Goal: Task Accomplishment & Management: Complete application form

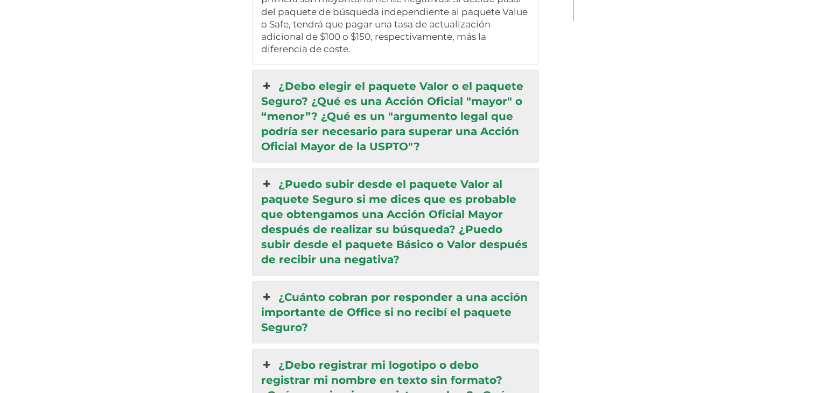
scroll to position [2675, 0]
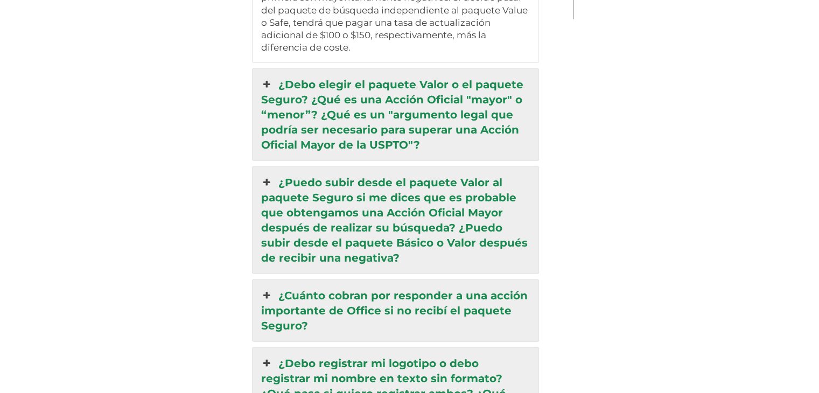
click at [273, 77] on icon at bounding box center [267, 84] width 12 height 15
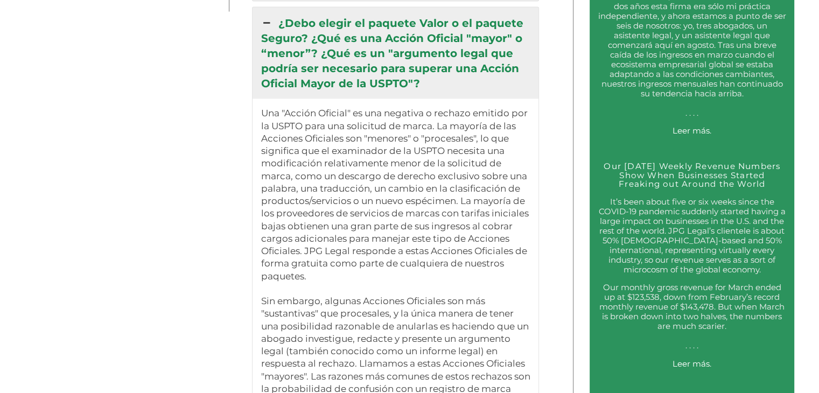
scroll to position [2057, 0]
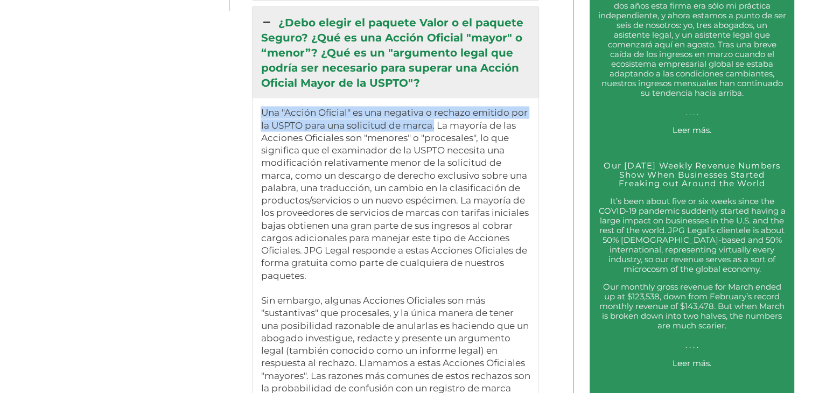
drag, startPoint x: 437, startPoint y: 104, endPoint x: 264, endPoint y: 86, distance: 173.3
copy p "Una "Acción Oficial" es una negativa o rechazo emitido por la USPTO para una so…"
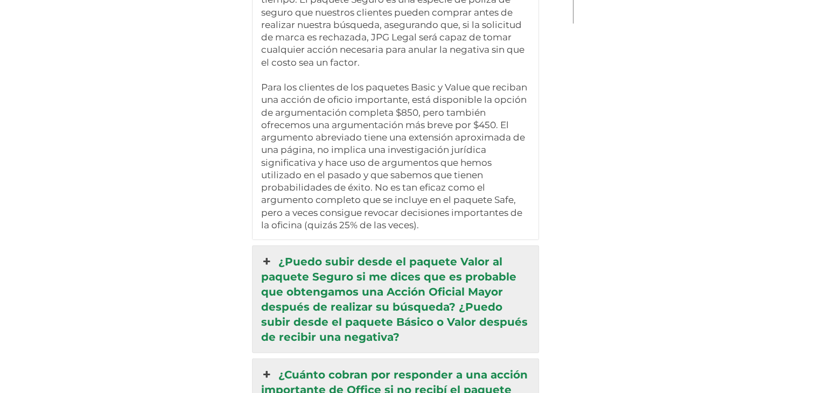
scroll to position [2718, 0]
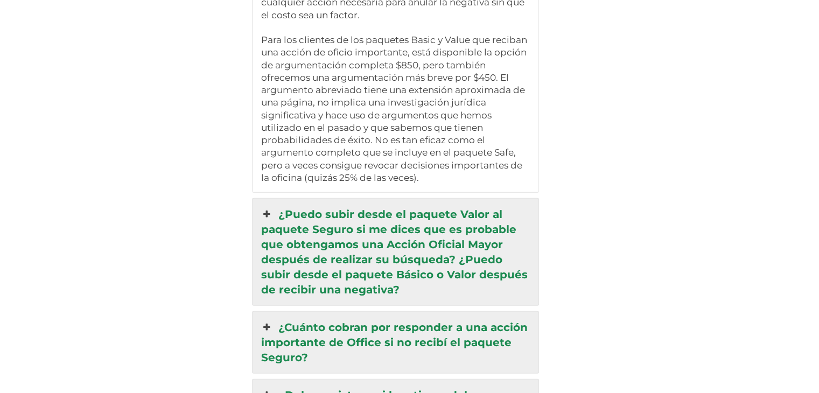
click at [271, 207] on icon at bounding box center [267, 214] width 12 height 15
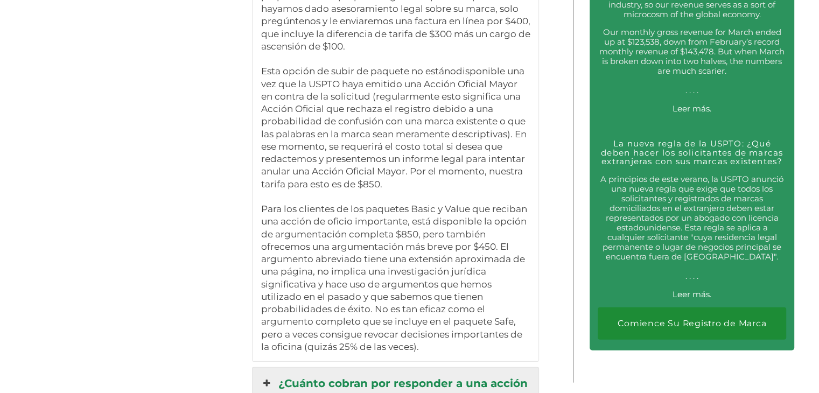
scroll to position [2441, 0]
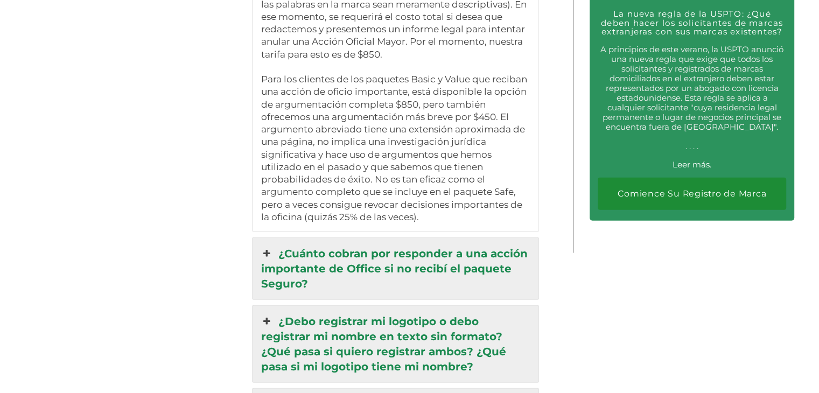
click at [271, 246] on icon at bounding box center [267, 253] width 12 height 15
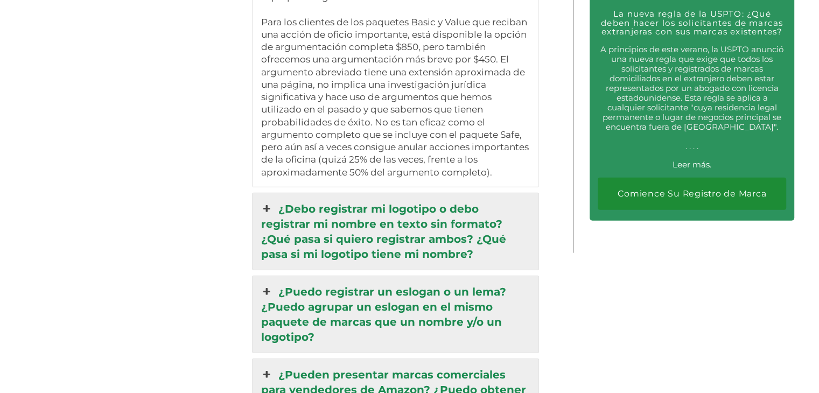
click at [269, 201] on icon at bounding box center [267, 208] width 12 height 15
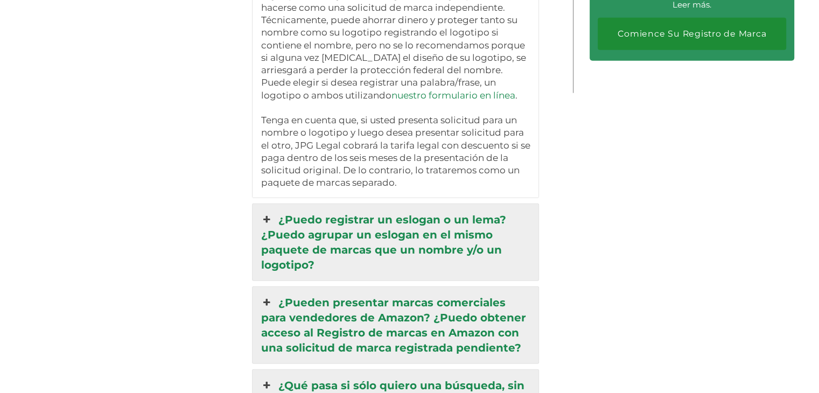
scroll to position [2604, 0]
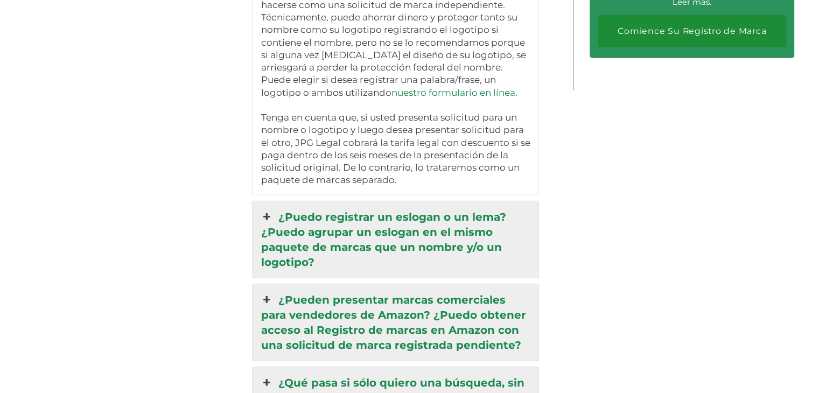
click at [271, 210] on icon at bounding box center [267, 217] width 12 height 15
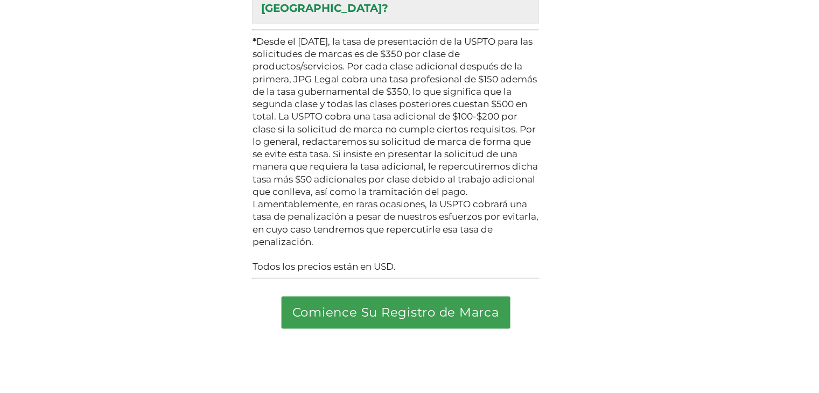
scroll to position [3472, 0]
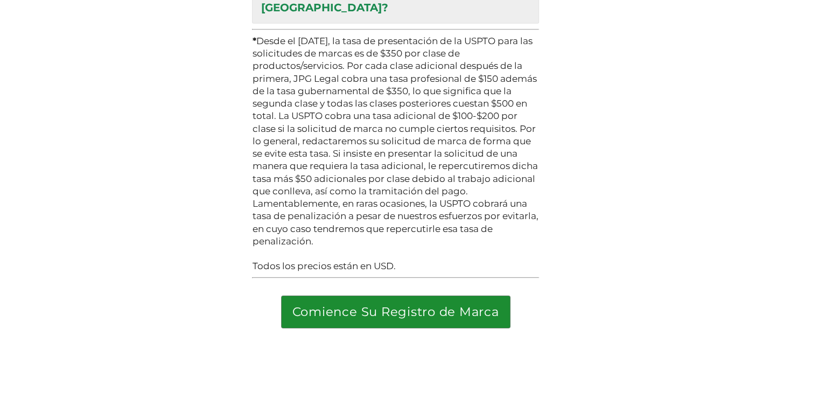
click at [360, 296] on link "Comience Su Registro de Marca" at bounding box center [396, 312] width 228 height 32
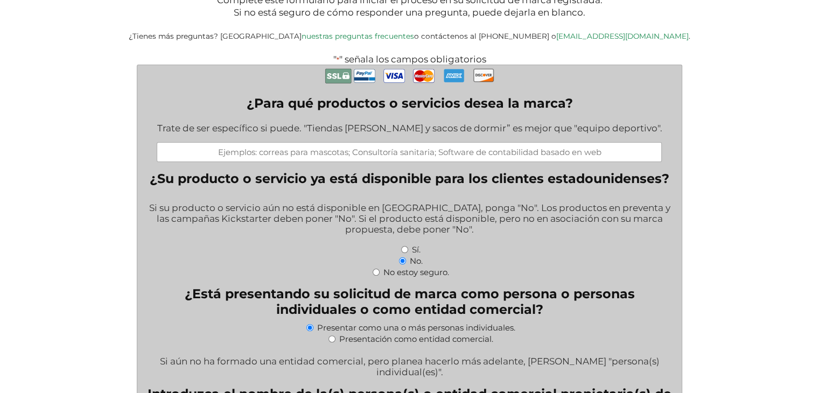
scroll to position [239, 0]
click at [402, 252] on input "Sí." at bounding box center [404, 249] width 7 height 7
radio input "true"
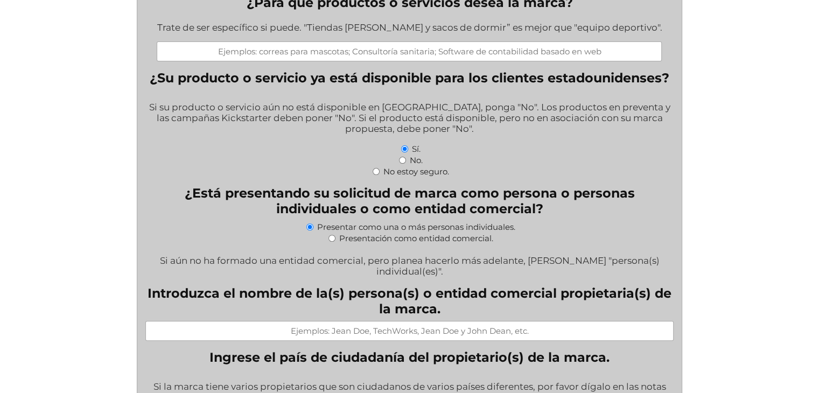
scroll to position [340, 0]
click at [295, 52] on input "¿Para qué productos o servicios desea la marca?" at bounding box center [409, 51] width 505 height 20
type input "productos para cunas de bebé"
click at [411, 330] on input "Introduzca el nombre de la(s) persona(s) o entidad comercial propietaria(s) de …" at bounding box center [409, 330] width 528 height 20
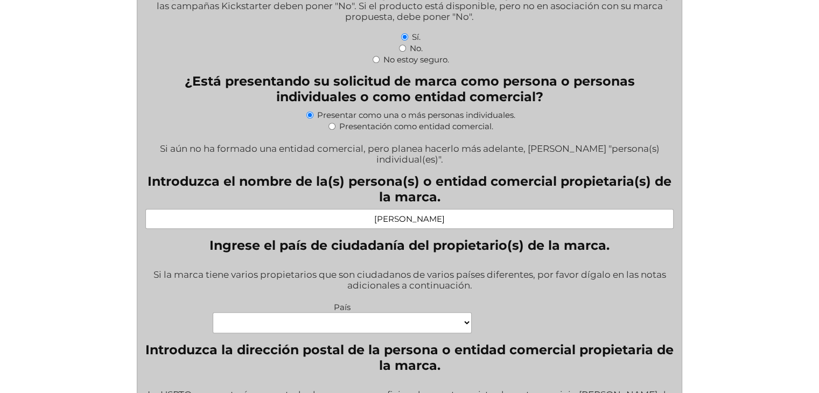
scroll to position [467, 0]
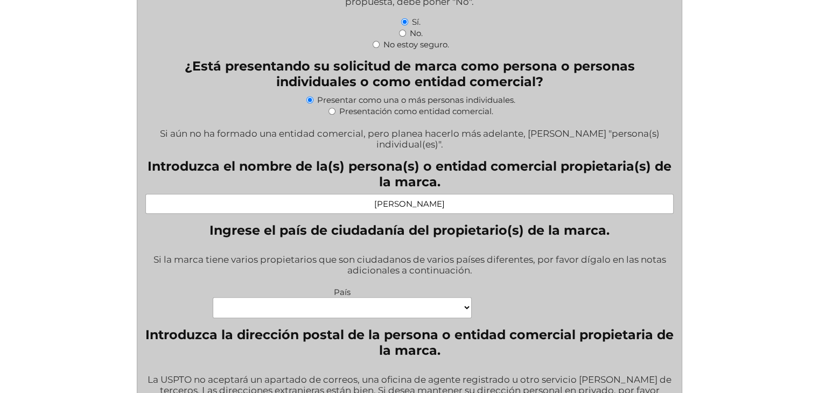
type input "Josué David González González"
click at [463, 300] on select "Cabo Verde Congo Chequia Eswatini Isla Heard e Islas McDonald Corea, República …" at bounding box center [342, 307] width 259 height 21
select select "México"
click at [213, 297] on select "Cabo Verde Congo Chequia Eswatini Isla Heard e Islas McDonald Corea, República …" at bounding box center [342, 307] width 259 height 21
click at [603, 302] on div "País Cabo Verde Congo Chequia Eswatini Isla Heard e Islas McDonald Corea, Repúb…" at bounding box center [409, 303] width 539 height 38
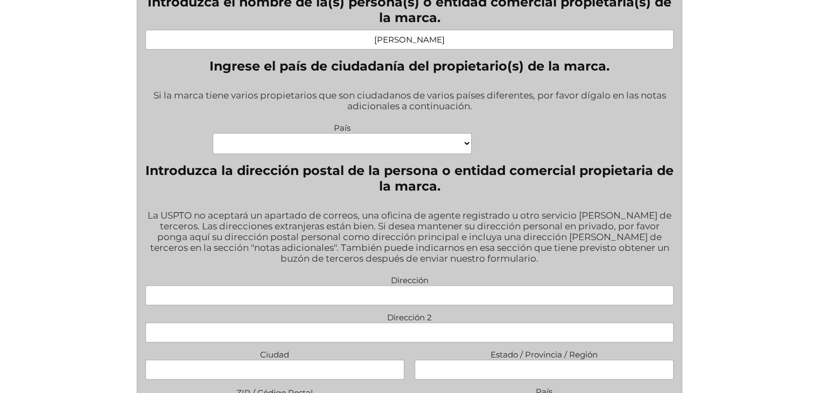
scroll to position [633, 0]
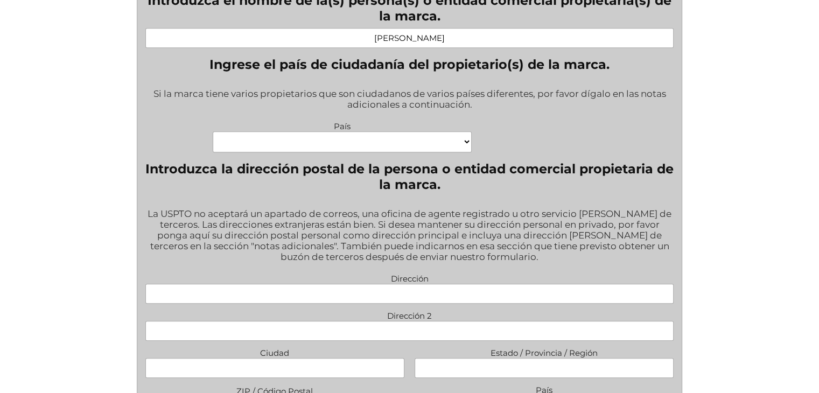
click at [425, 292] on input "Dirección" at bounding box center [409, 294] width 528 height 20
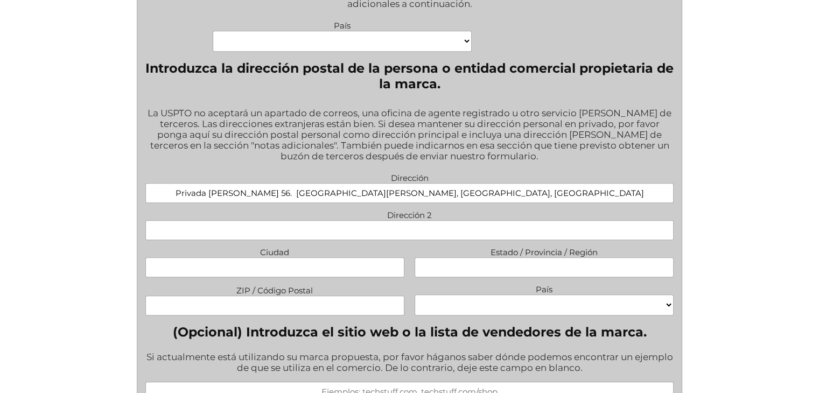
scroll to position [734, 0]
type input "Privada de Bravo 56. San Andrés Ocotlán, Calimaya, Estado de México"
click at [345, 260] on input "Ciudad" at bounding box center [274, 267] width 259 height 20
type input "Calimaya"
type input "Estado de México"
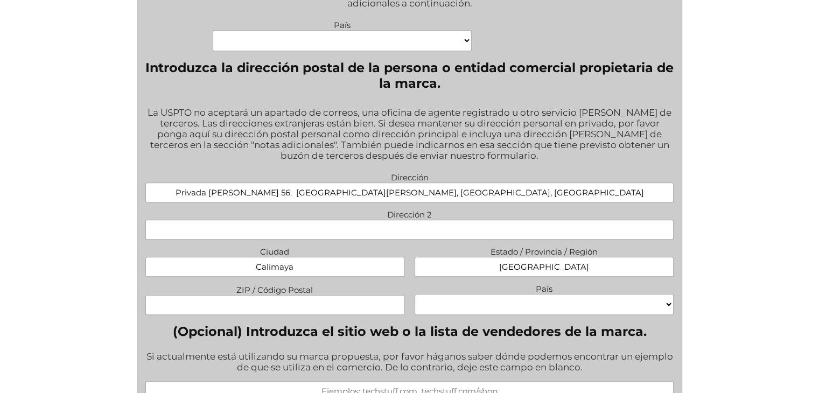
click at [296, 297] on input "ZIP / Código Postal" at bounding box center [274, 305] width 259 height 20
type input "52220"
click at [459, 299] on select "Cabo Verde Congo Chequia Eswatini Isla Heard e Islas McDonald Corea, República …" at bounding box center [544, 304] width 259 height 21
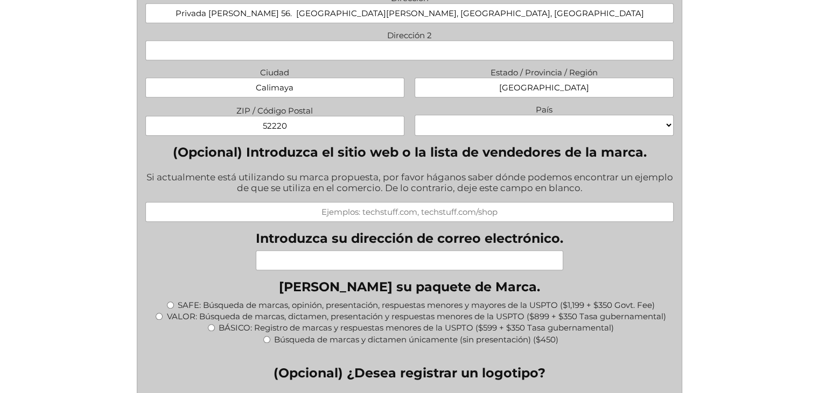
scroll to position [890, 0]
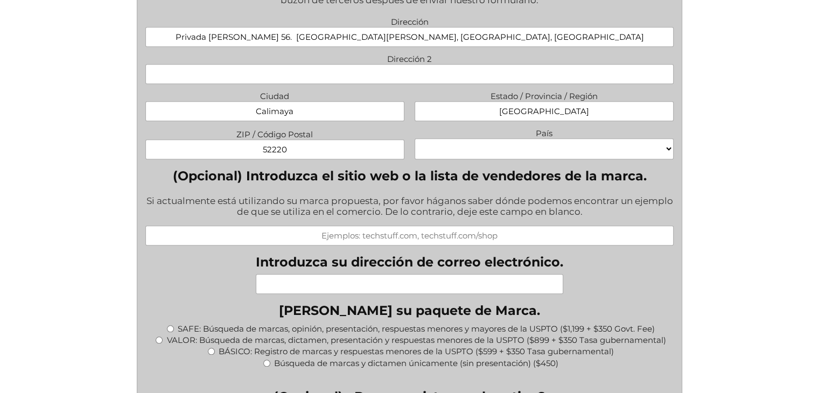
click at [539, 138] on select "Cabo Verde Congo Chequia Eswatini Isla Heard e Islas McDonald Corea, República …" at bounding box center [544, 148] width 259 height 21
select select "México"
click at [415, 138] on select "Cabo Verde Congo Chequia Eswatini Isla Heard e Islas McDonald Corea, República …" at bounding box center [544, 148] width 259 height 21
click at [619, 303] on fieldset "Elija su paquete de Marca. * SAFE: Búsqueda de marcas, opinión, presentación, r…" at bounding box center [409, 341] width 528 height 77
click at [423, 274] on input "Introduzca su dirección de correo electrónico." at bounding box center [410, 284] width 308 height 20
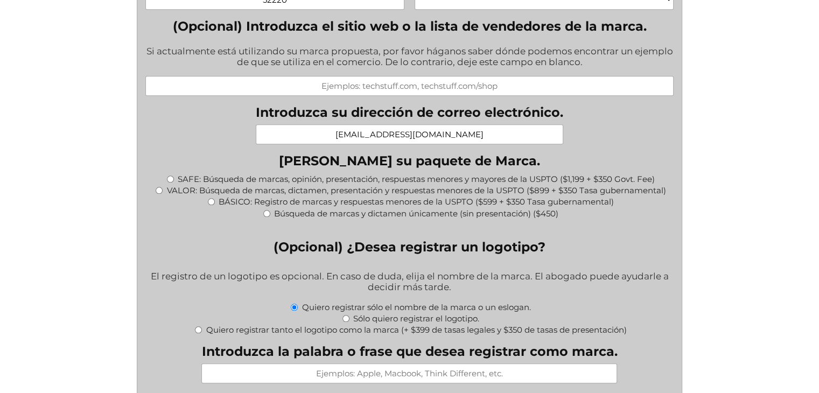
scroll to position [1044, 0]
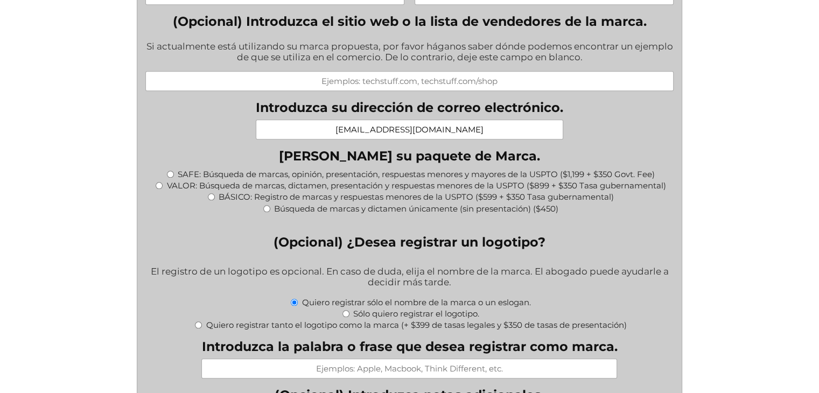
type input "g.life.store7@gmail.com"
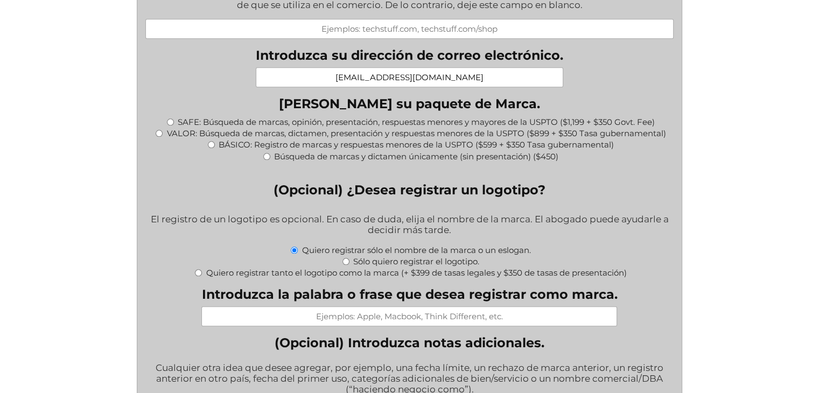
scroll to position [1096, 0]
click at [159, 130] on input "VALOR: Búsqueda de marcas, dictamen, presentación y respuestas menores de la US…" at bounding box center [159, 133] width 7 height 7
radio input "true"
type input "$1,249.00"
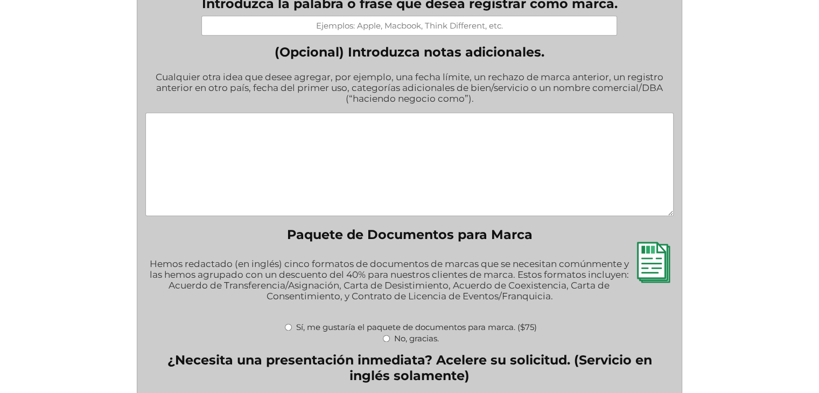
scroll to position [1406, 0]
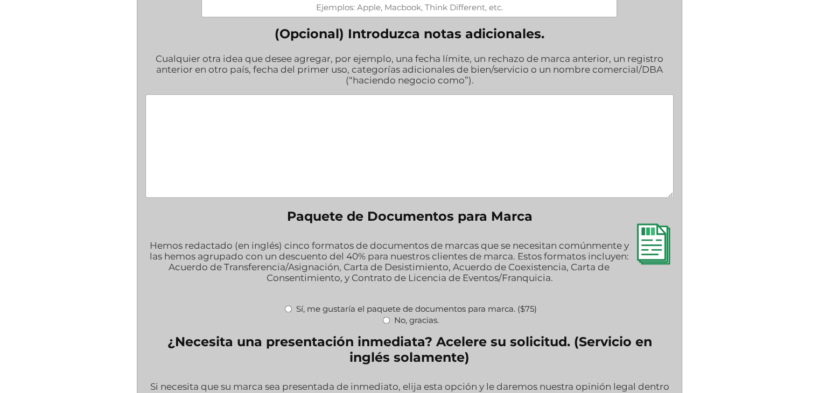
click at [660, 242] on img at bounding box center [653, 244] width 41 height 41
click at [469, 151] on textarea "(Opcional) Introduzca notas adicionales." at bounding box center [409, 145] width 528 height 103
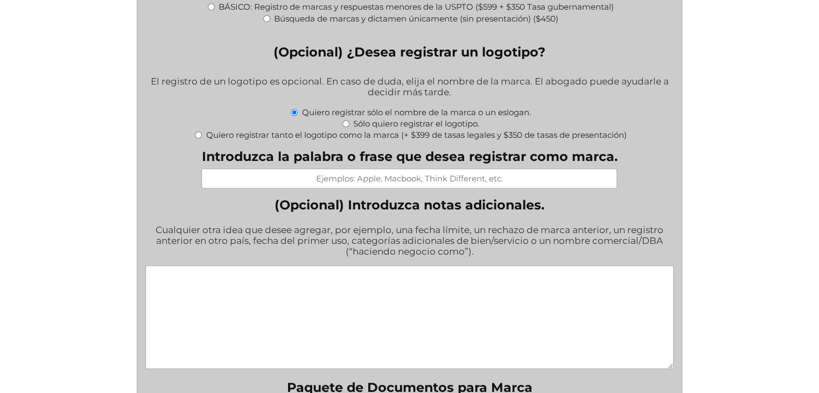
scroll to position [1235, 0]
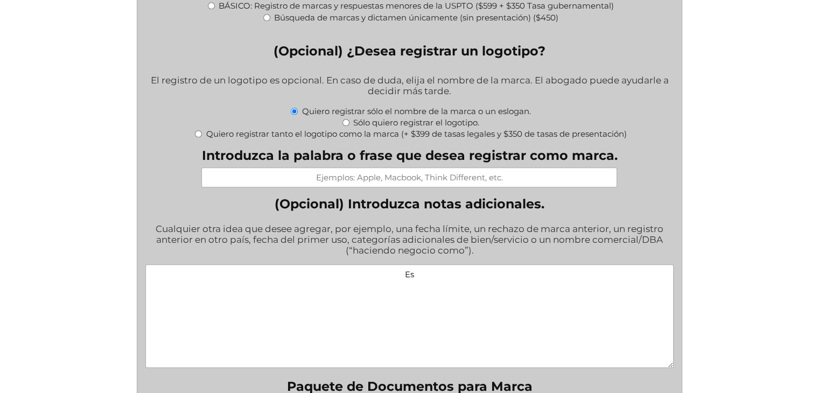
type textarea "E"
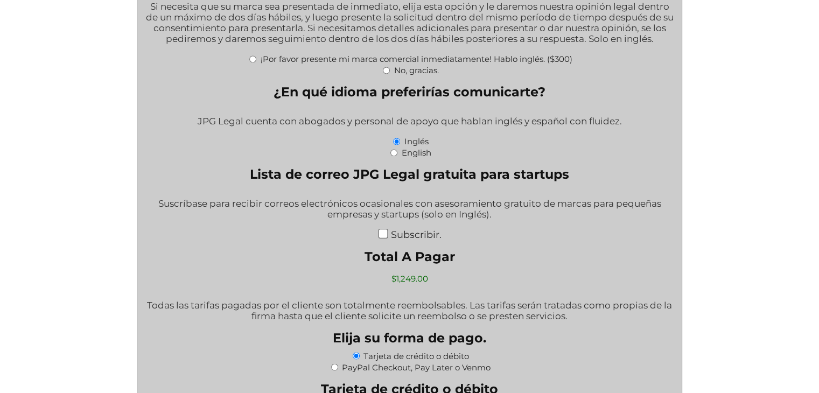
scroll to position [1787, 0]
type textarea "Mi actual producto ya se vende en amazón con el nombre de la marca. La marca la…"
click at [385, 232] on input "Subscribir." at bounding box center [384, 233] width 10 height 10
checkbox input "true"
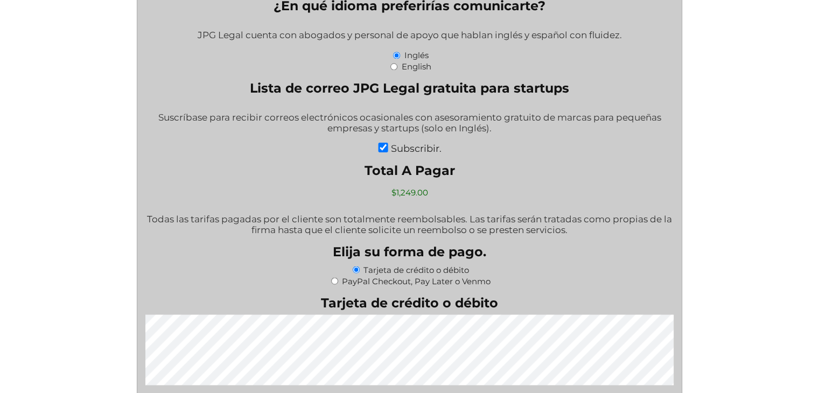
scroll to position [1872, 0]
